Goal: Register for event/course

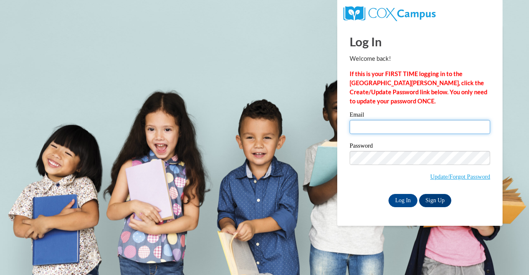
click at [377, 127] on input "Email" at bounding box center [419, 127] width 140 height 14
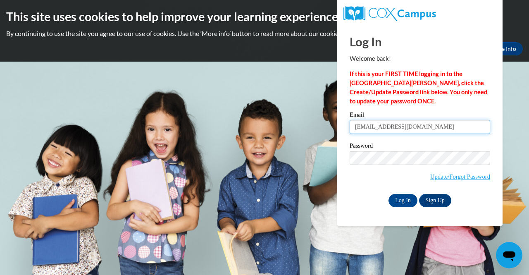
type input "pegjo10@gmail.com"
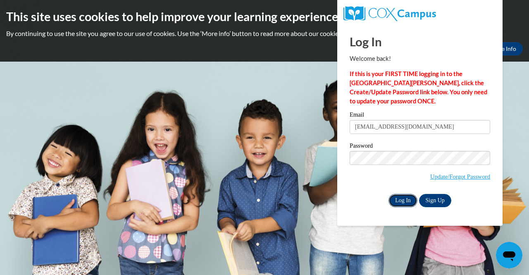
click at [400, 197] on input "Log In" at bounding box center [402, 200] width 29 height 13
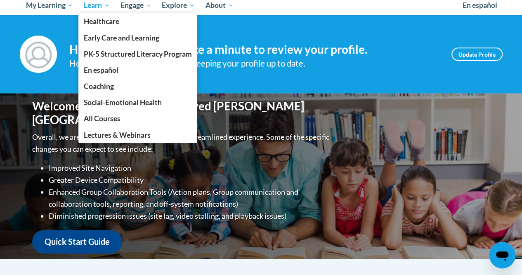
scroll to position [96, 0]
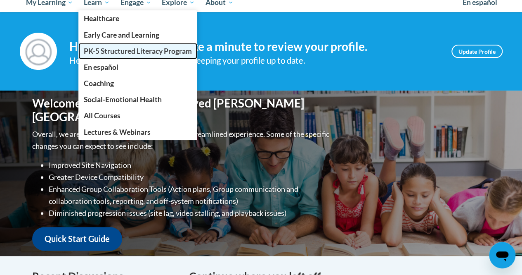
click at [105, 49] on span "PK-5 Structured Literacy Program" at bounding box center [138, 51] width 108 height 9
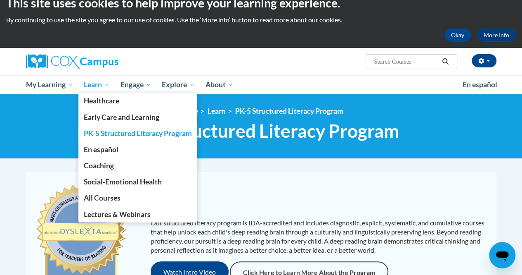
scroll to position [12, 0]
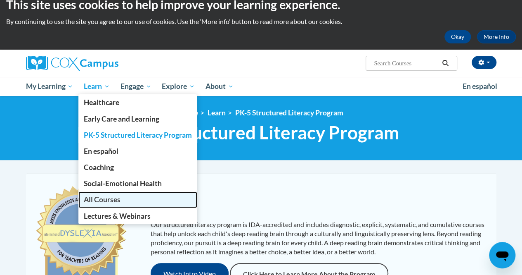
click at [113, 197] on span "All Courses" at bounding box center [102, 199] width 37 height 9
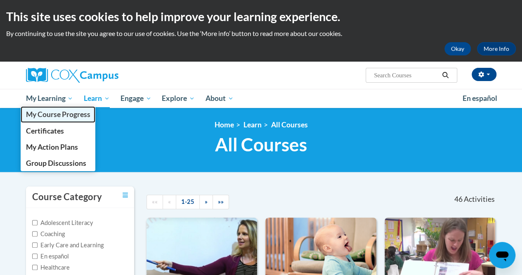
click at [65, 113] on span "My Course Progress" at bounding box center [58, 114] width 64 height 9
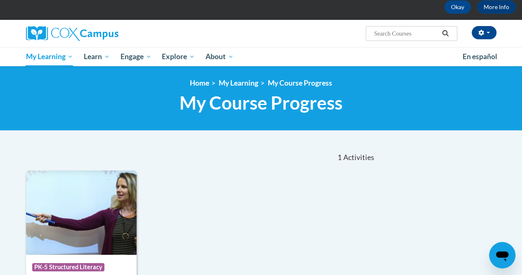
scroll to position [33, 0]
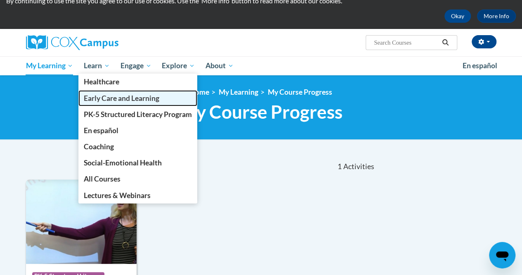
click at [108, 98] on span "Early Care and Learning" at bounding box center [122, 98] width 76 height 9
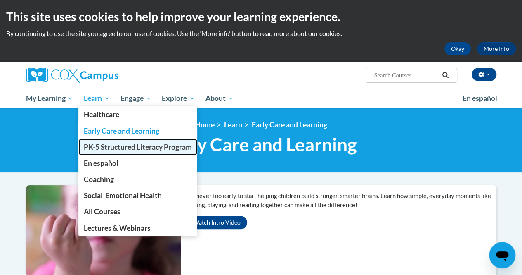
click at [110, 152] on link "PK-5 Structured Literacy Program" at bounding box center [137, 147] width 119 height 16
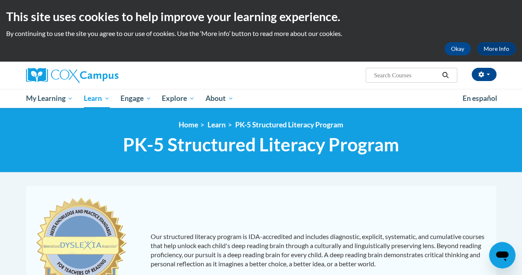
click at [384, 66] on div "Addison Engstrom (America/Chicago UTC-05:00) My Profile Inbox My Transcripts Lo…" at bounding box center [342, 72] width 322 height 21
click at [386, 72] on input "Search..." at bounding box center [406, 75] width 66 height 10
type input "phonics"
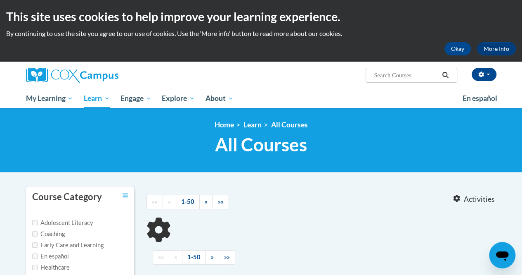
type input "phonics"
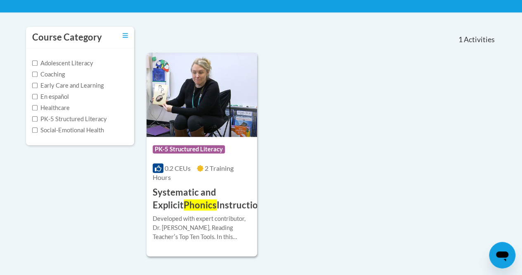
scroll to position [163, 0]
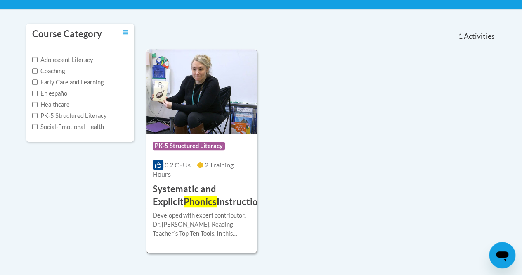
click at [211, 197] on h3 "Systematic and Explicit Phonics Instruction" at bounding box center [208, 196] width 111 height 26
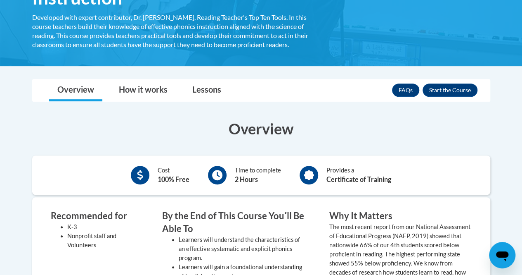
scroll to position [168, 0]
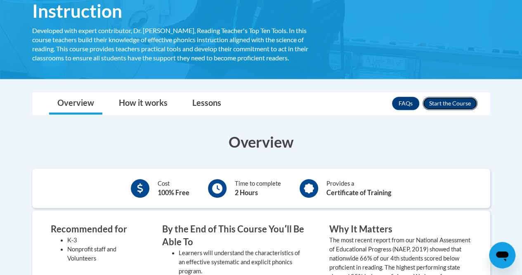
click at [446, 103] on button "Enroll" at bounding box center [450, 103] width 55 height 13
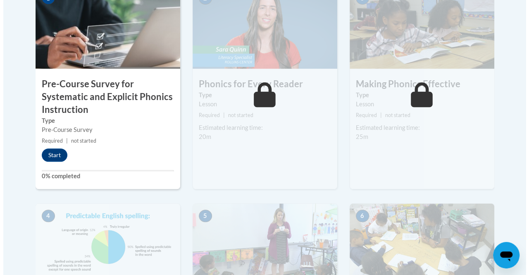
scroll to position [325, 0]
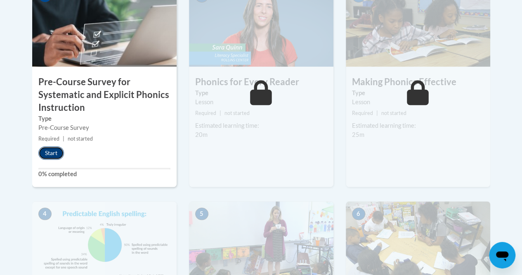
click at [54, 153] on button "Start" at bounding box center [51, 152] width 26 height 13
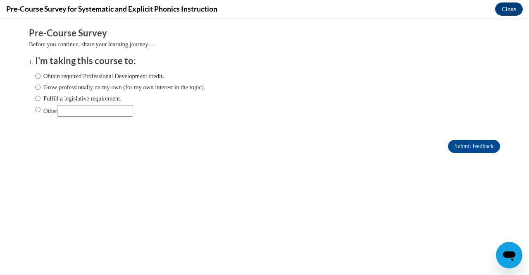
scroll to position [0, 0]
click at [112, 88] on label "Grow professionally on my own (for my own interest in the topic)." at bounding box center [120, 87] width 170 height 9
click at [40, 88] on input "Grow professionally on my own (for my own interest in the topic)." at bounding box center [37, 87] width 5 height 9
radio input "true"
click at [450, 149] on input "Submit feedback" at bounding box center [474, 146] width 52 height 13
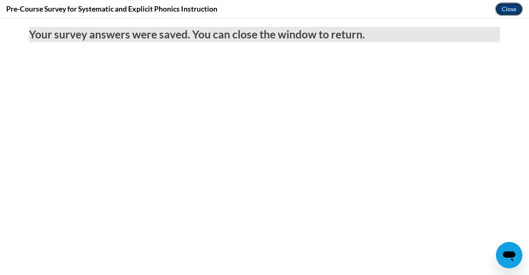
click at [507, 10] on button "Close" at bounding box center [509, 8] width 28 height 13
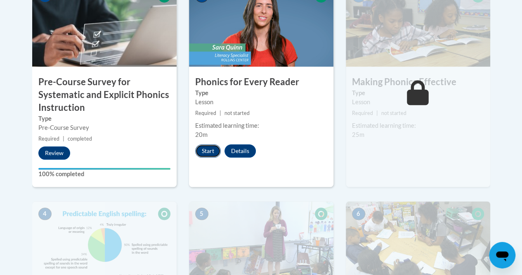
click at [214, 147] on button "Start" at bounding box center [208, 150] width 26 height 13
